Goal: Information Seeking & Learning: Learn about a topic

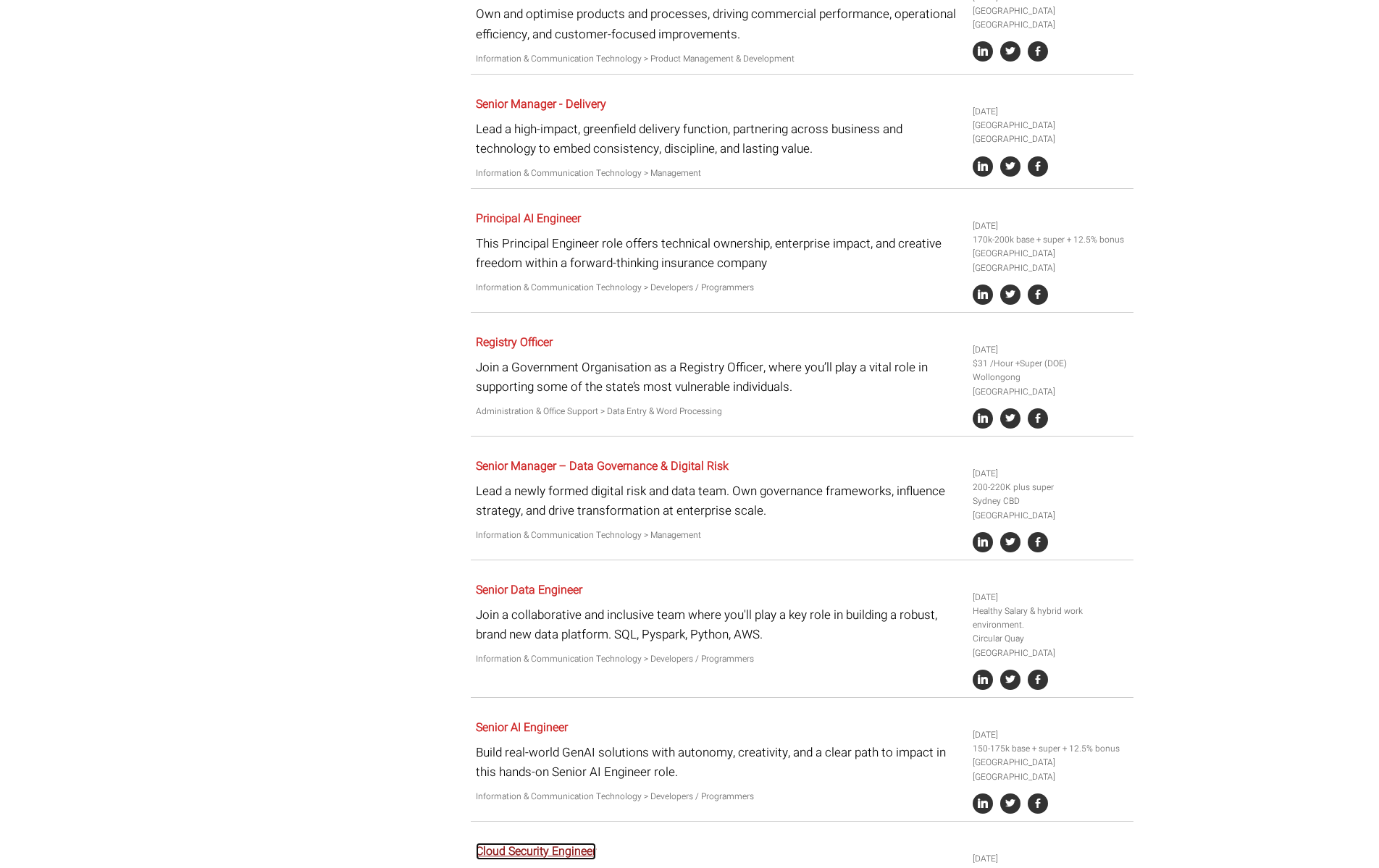
scroll to position [2176, 0]
